Goal: Task Accomplishment & Management: Use online tool/utility

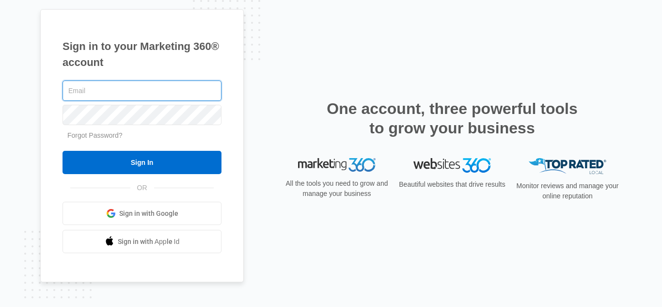
type input "Sahara@raylawinternational.com"
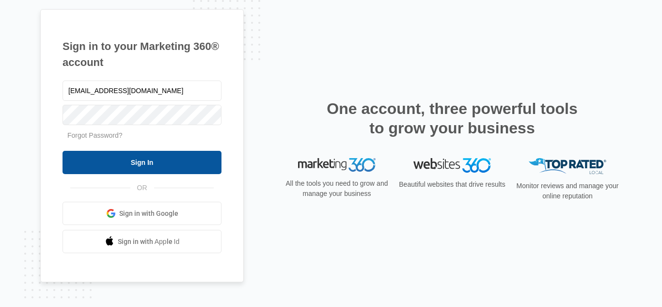
click at [143, 166] on input "Sign In" at bounding box center [142, 162] width 159 height 23
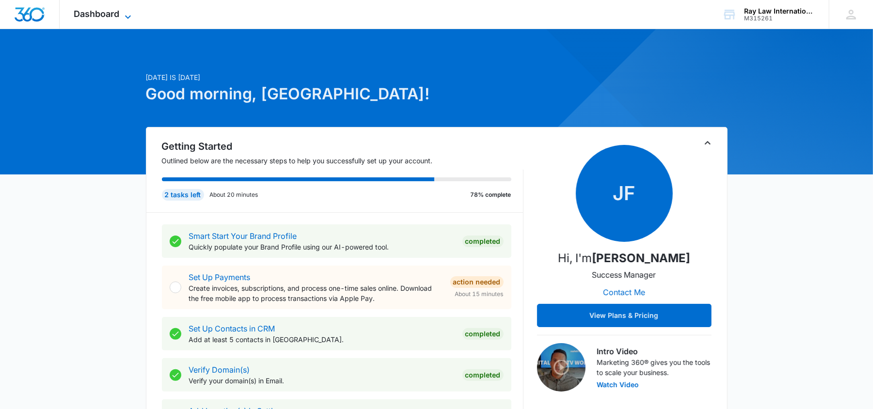
click at [124, 12] on icon at bounding box center [128, 17] width 12 height 12
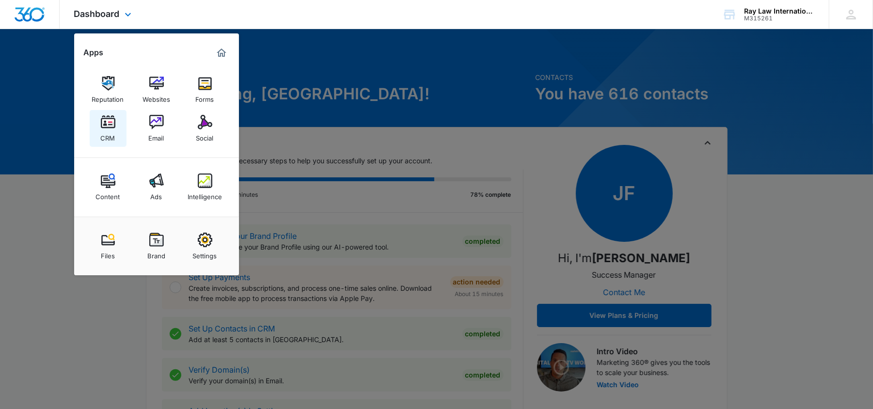
click at [99, 127] on link "CRM" at bounding box center [108, 128] width 37 height 37
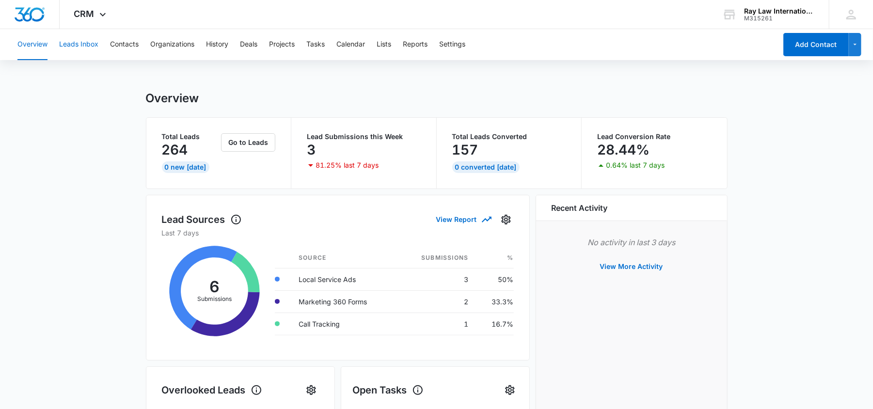
click at [90, 54] on button "Leads Inbox" at bounding box center [78, 44] width 39 height 31
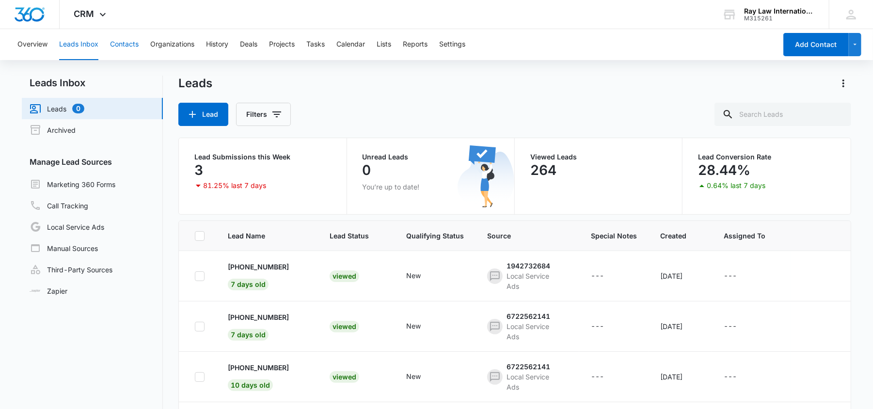
click at [127, 39] on button "Contacts" at bounding box center [124, 44] width 29 height 31
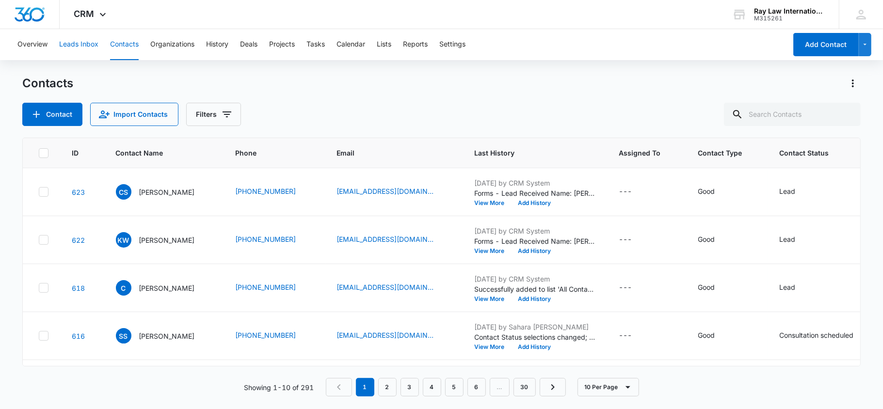
click at [76, 50] on button "Leads Inbox" at bounding box center [78, 44] width 39 height 31
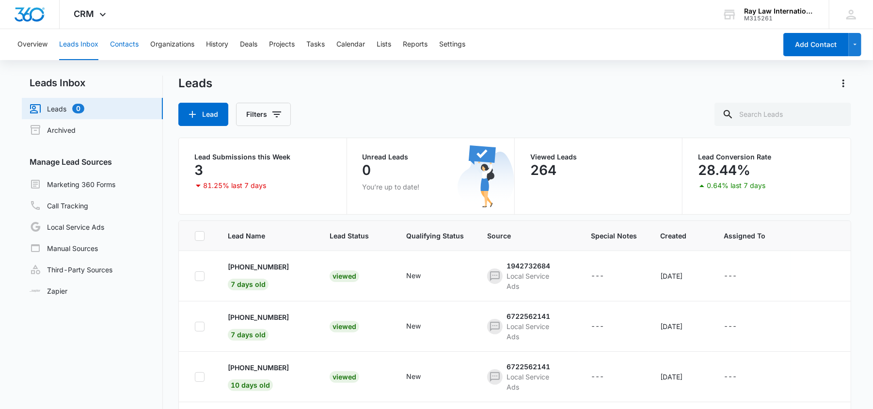
click at [112, 44] on button "Contacts" at bounding box center [124, 44] width 29 height 31
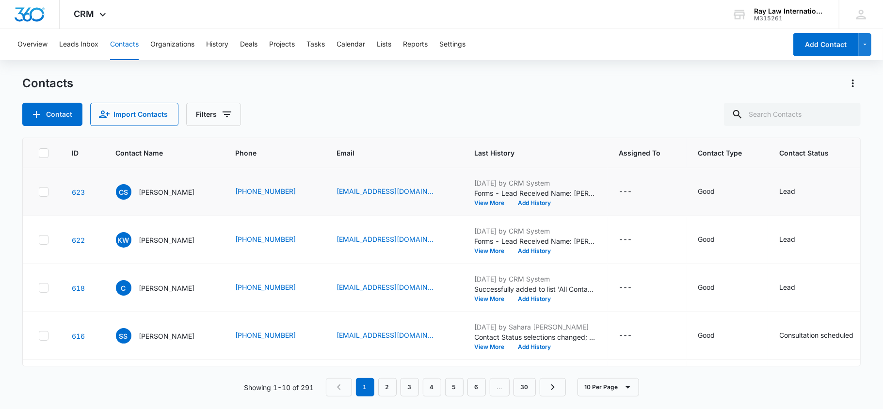
click at [485, 207] on td "[DATE] by CRM System Forms - Lead Received Name: [PERSON_NAME] Email: [EMAIL_AD…" at bounding box center [535, 192] width 144 height 48
click at [490, 202] on button "View More" at bounding box center [493, 203] width 37 height 6
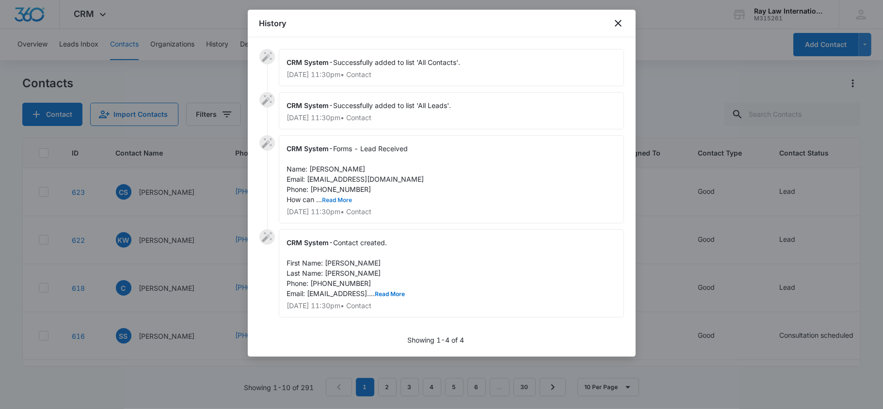
click at [340, 199] on button "Read More" at bounding box center [337, 200] width 30 height 6
